Goal: Check status: Check status

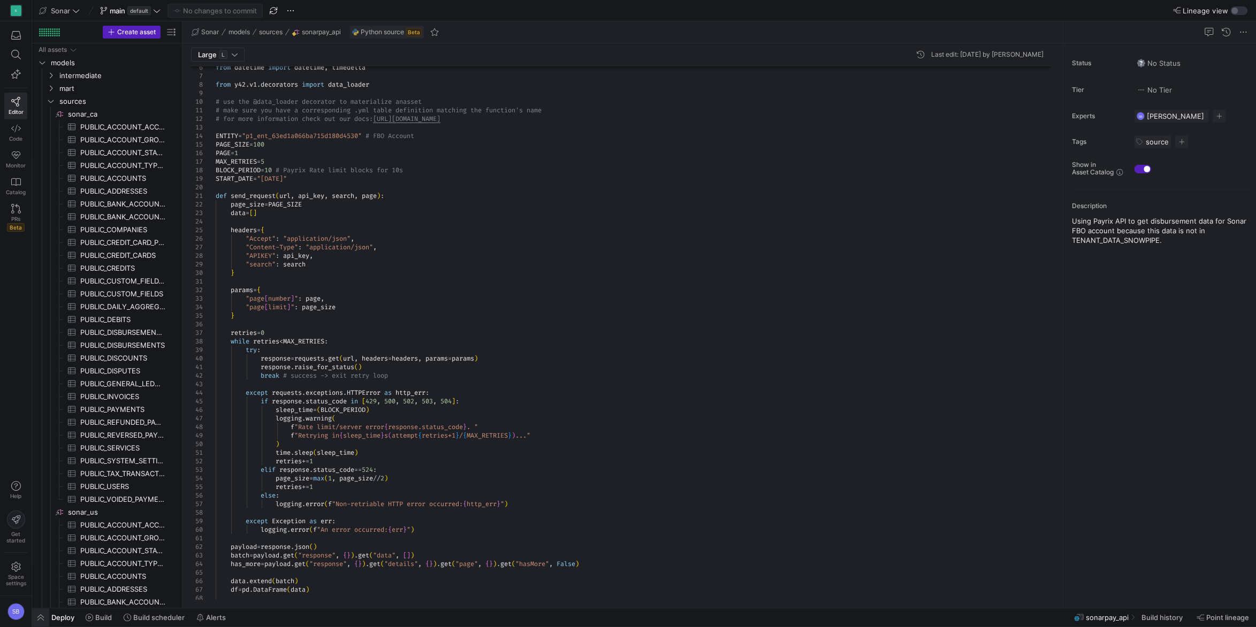
click at [43, 616] on span "button" at bounding box center [40, 618] width 17 height 18
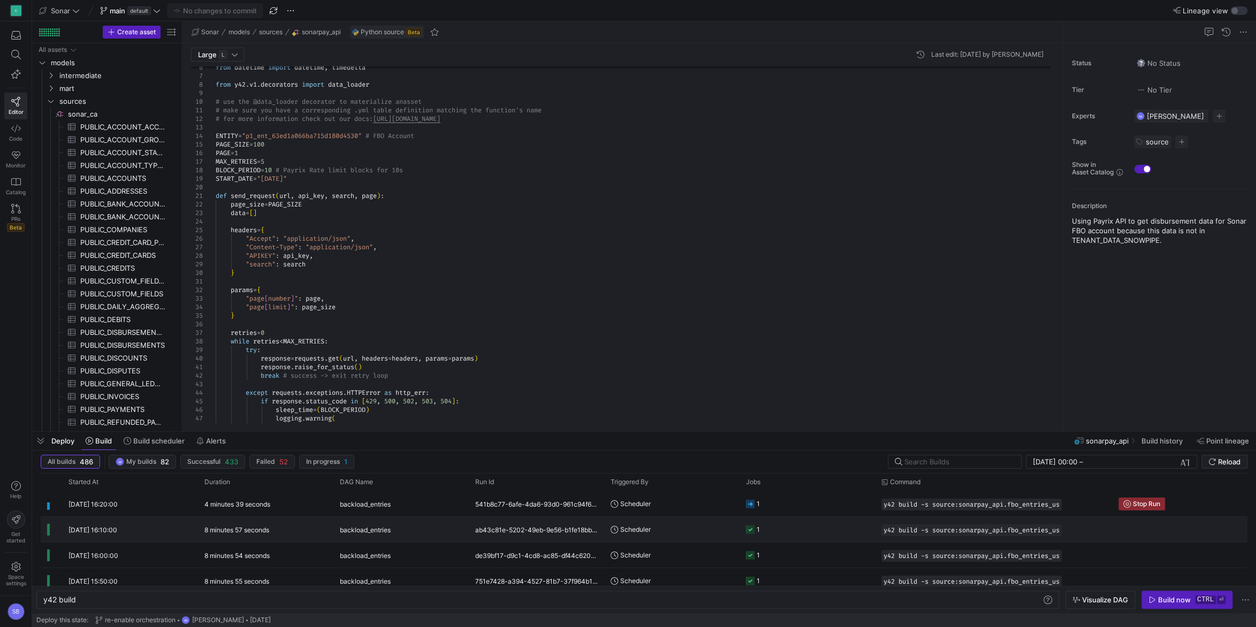
click at [256, 533] on y42-duration "8 minutes 57 seconds" at bounding box center [236, 530] width 65 height 8
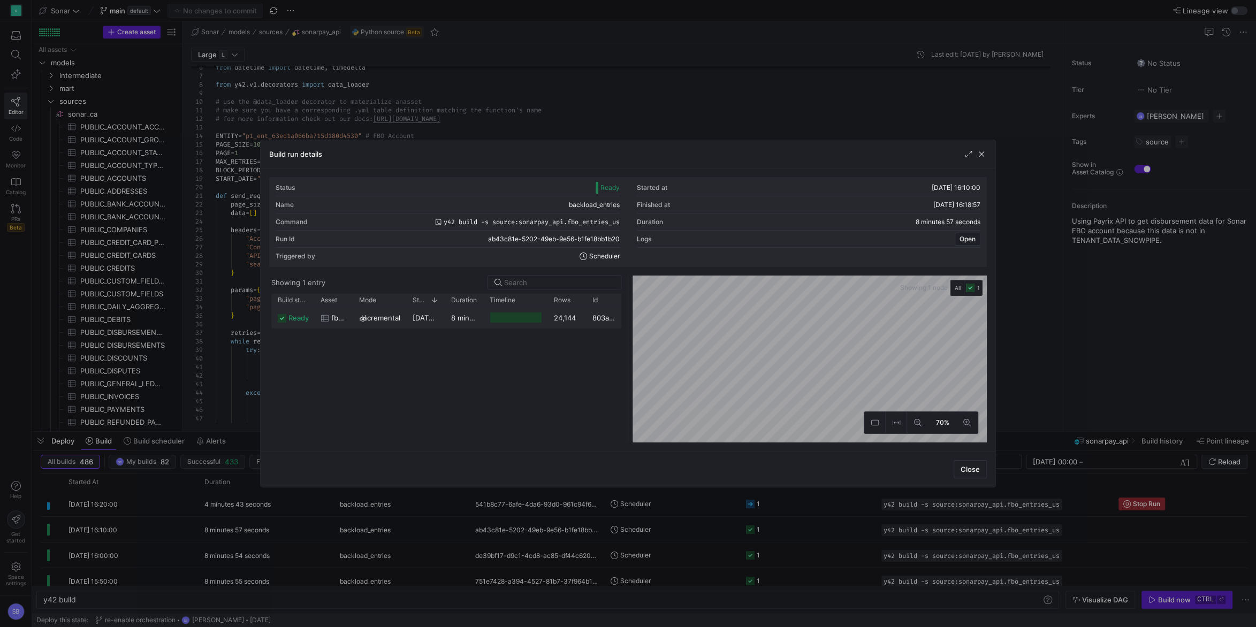
click at [476, 317] on y42-duration "8 minutes 54 seconds" at bounding box center [488, 318] width 74 height 9
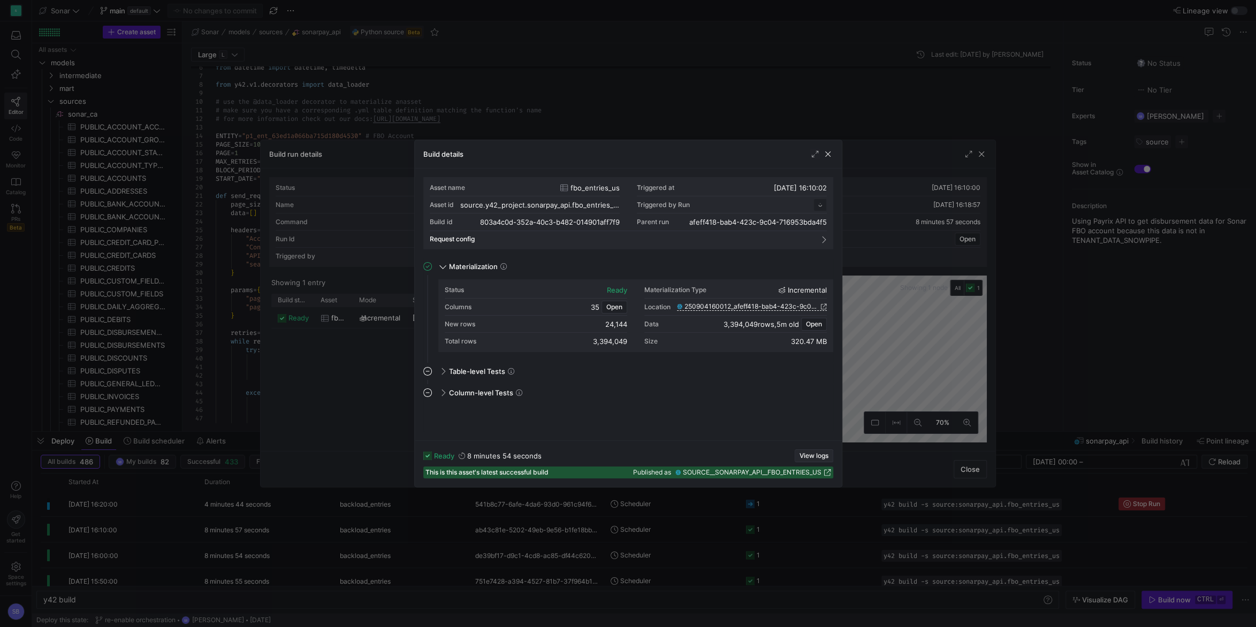
click at [811, 456] on span "View logs" at bounding box center [814, 455] width 29 height 7
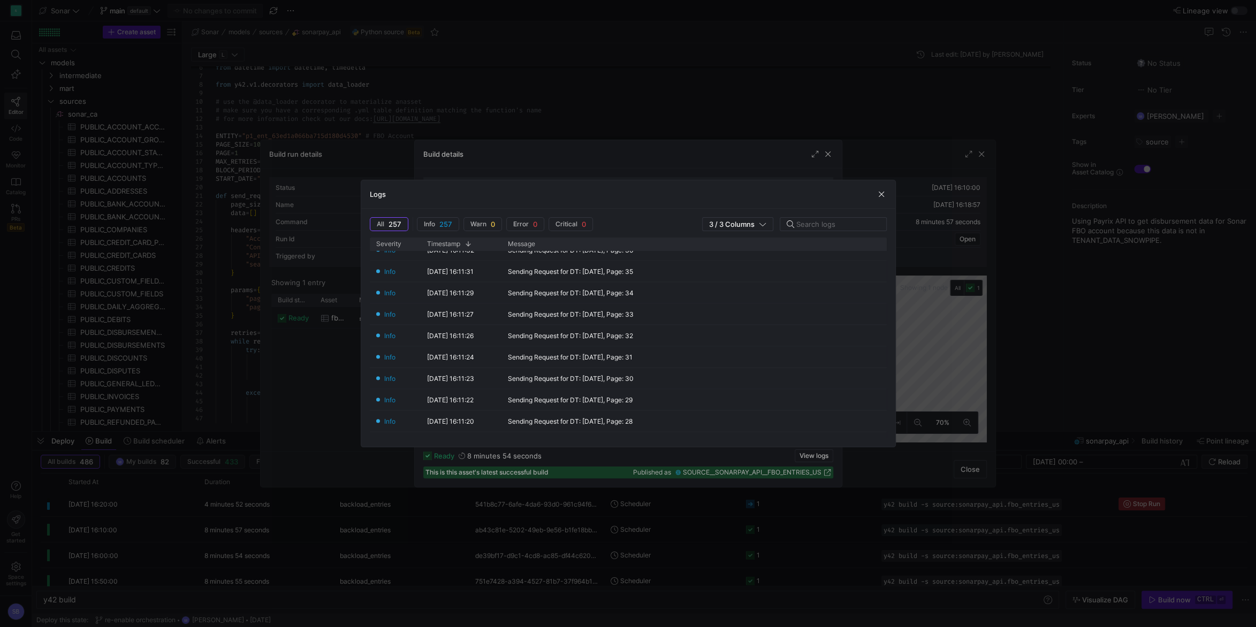
scroll to position [4941, 0]
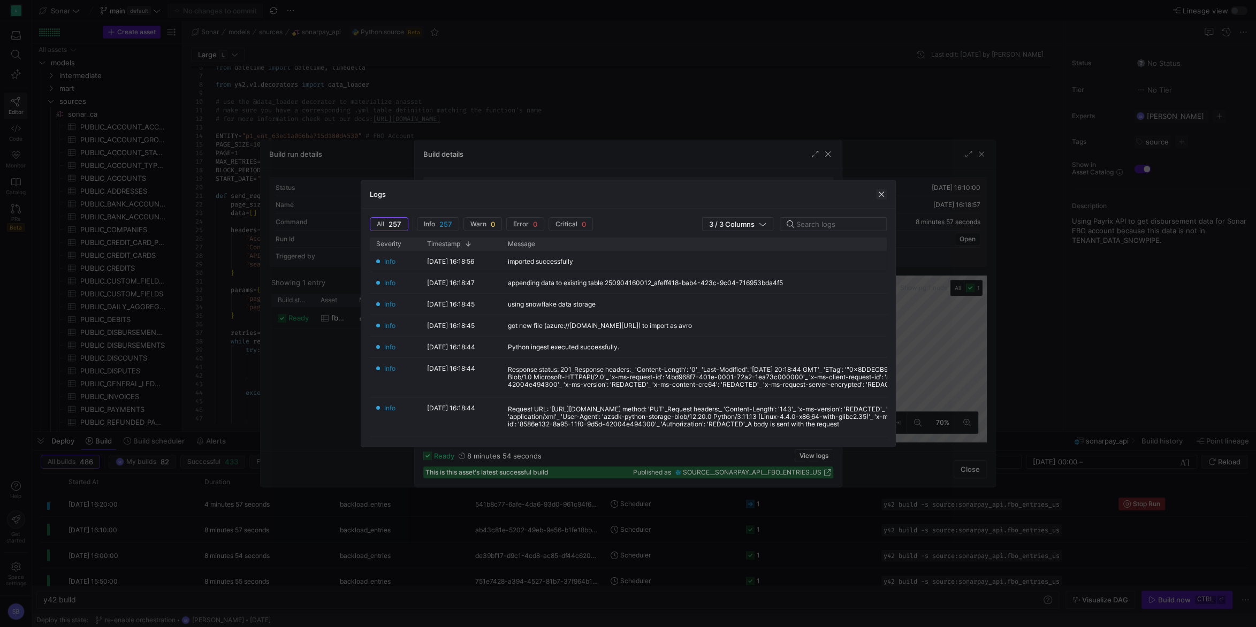
click at [878, 198] on span "button" at bounding box center [881, 194] width 11 height 11
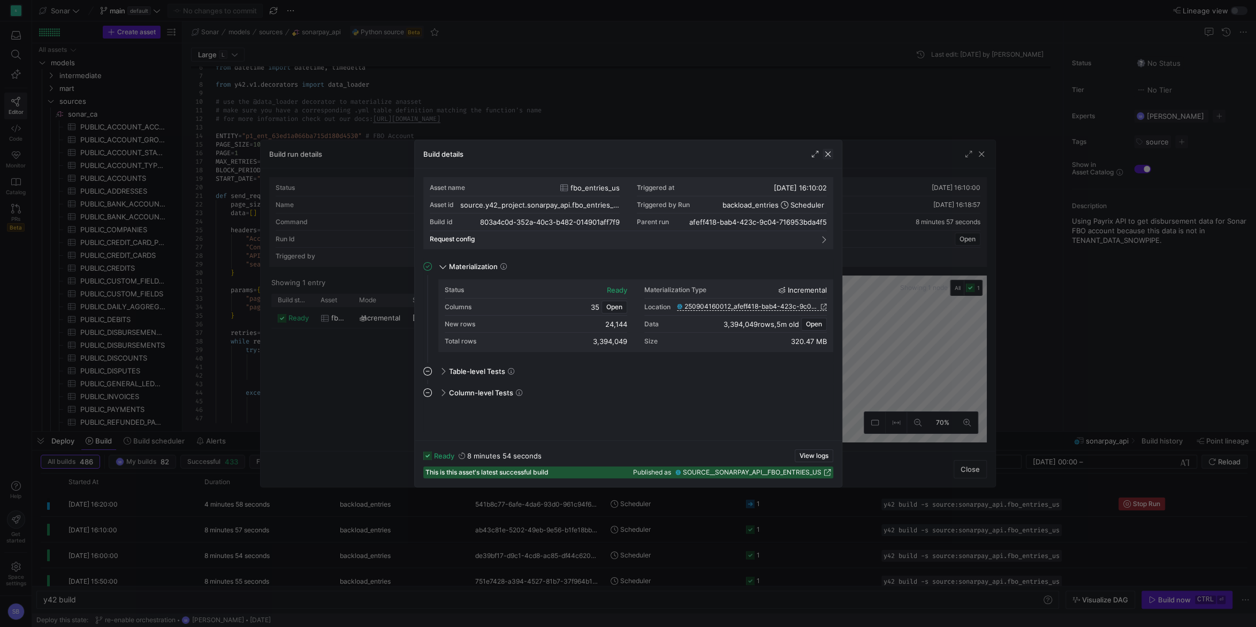
click at [829, 156] on span "button" at bounding box center [828, 154] width 11 height 11
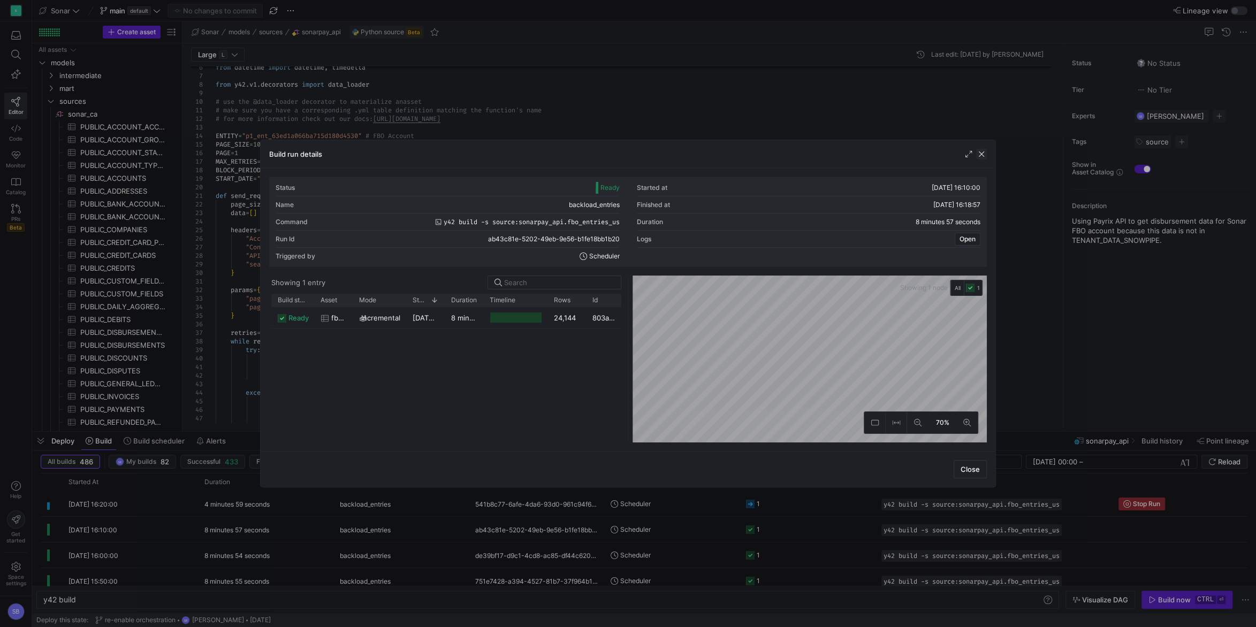
click at [982, 152] on span "button" at bounding box center [981, 154] width 11 height 11
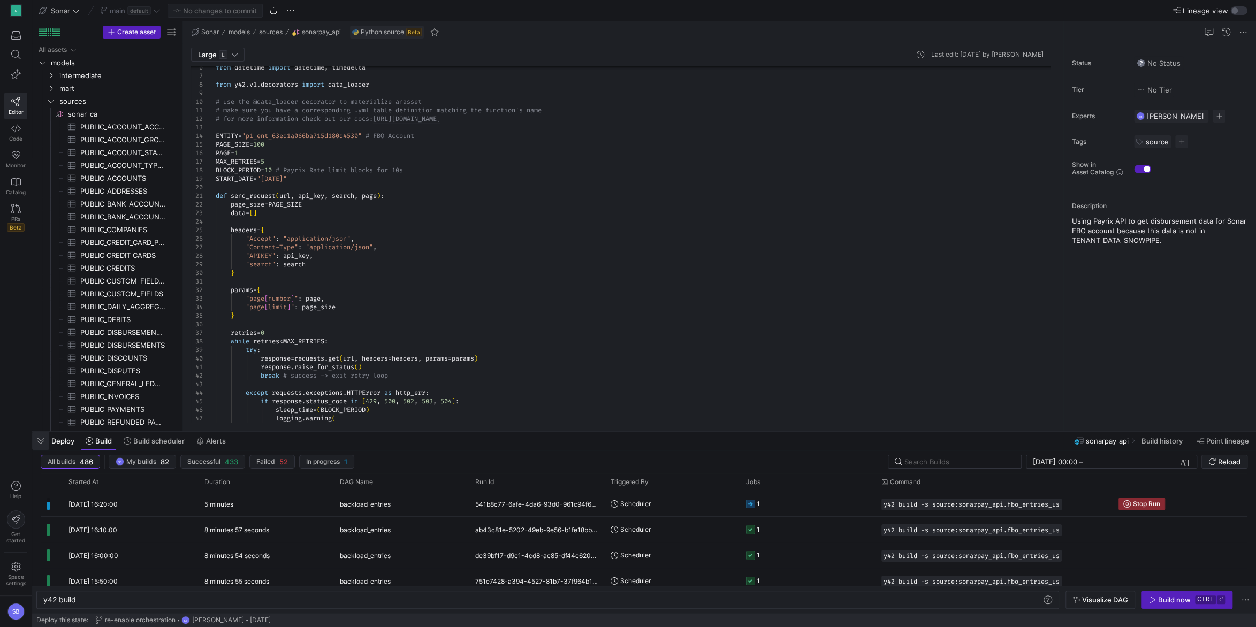
click at [43, 441] on span "button" at bounding box center [40, 441] width 17 height 18
